Goal: Transaction & Acquisition: Purchase product/service

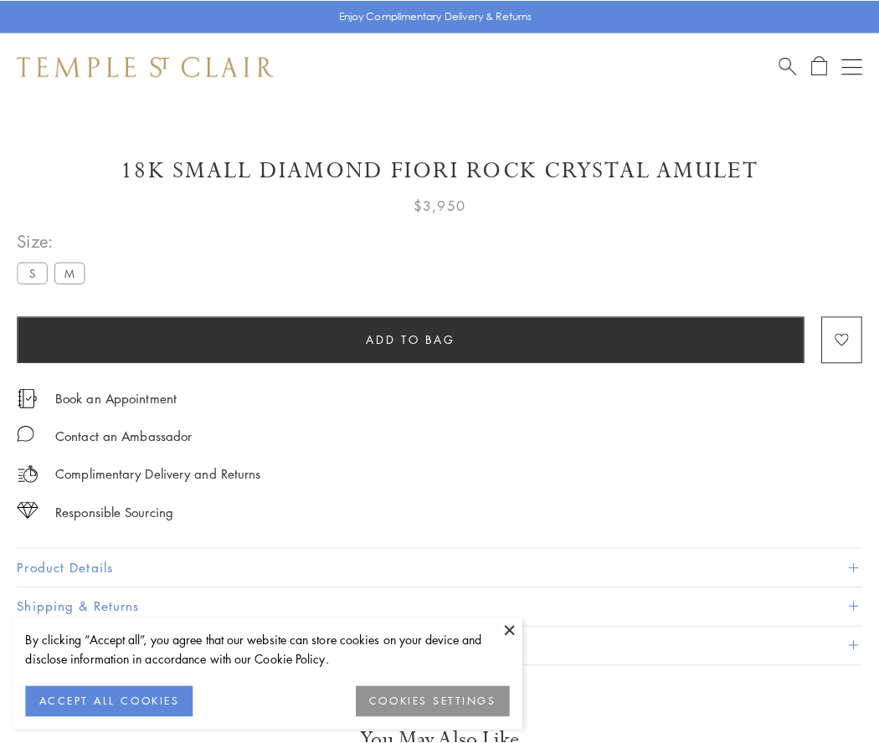
scroll to position [97, 0]
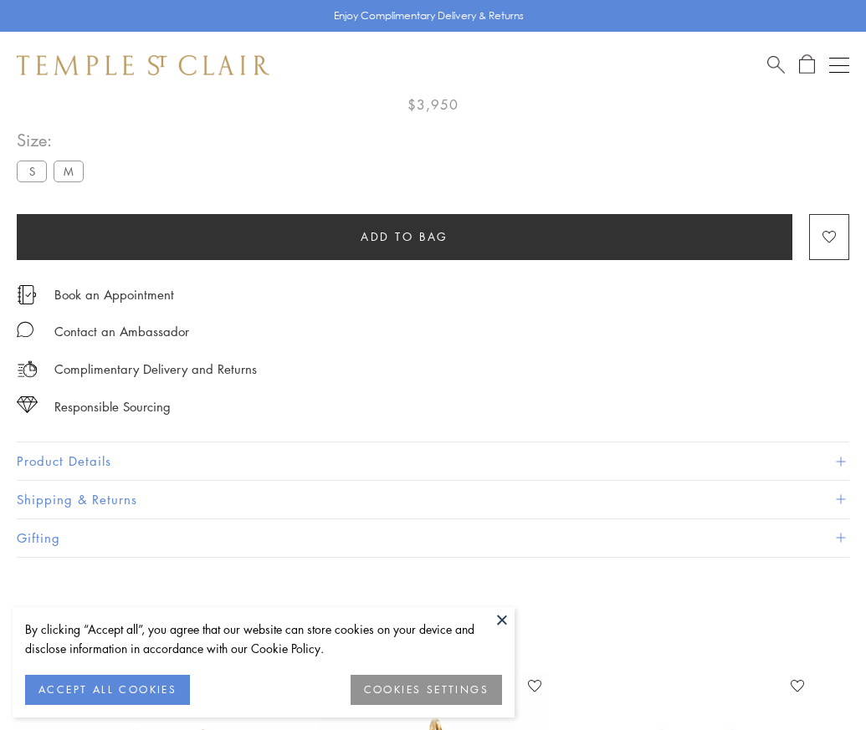
click at [404, 236] on span "Add to bag" at bounding box center [405, 237] width 88 height 18
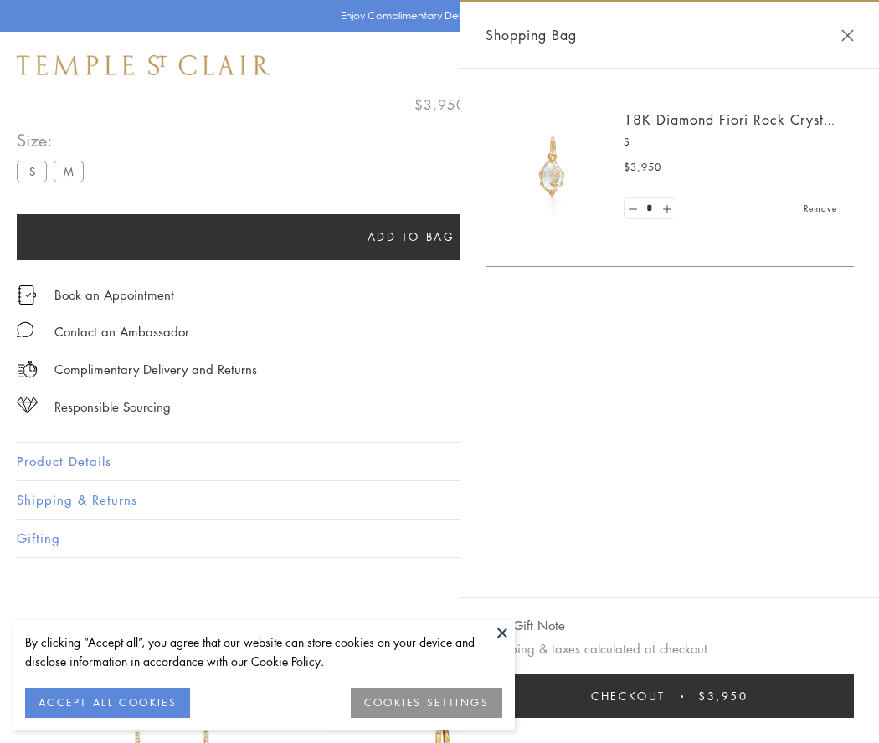
click at [669, 696] on button "Checkout $3,950" at bounding box center [669, 696] width 368 height 44
